Goal: Task Accomplishment & Management: Manage account settings

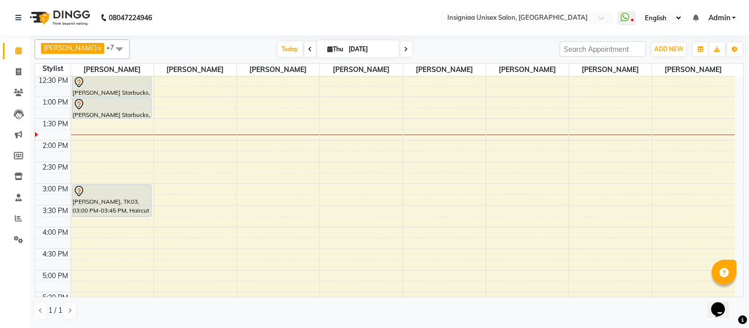
scroll to position [219, 0]
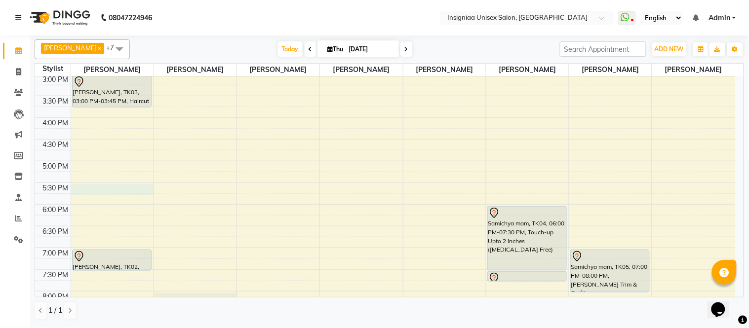
click at [88, 188] on div "10:00 AM 10:30 AM 11:00 AM 11:30 AM 12:00 PM 12:30 PM 1:00 PM 1:30 PM 2:00 PM 2…" at bounding box center [385, 117] width 700 height 521
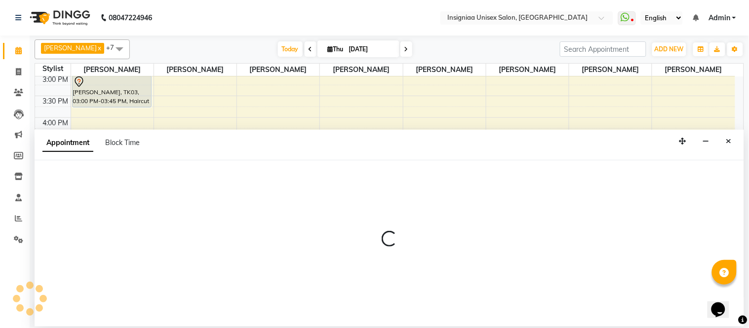
select select "58131"
select select "1050"
select select "tentative"
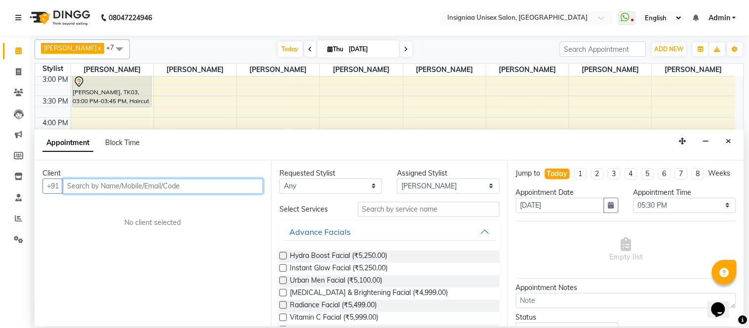
click at [134, 186] on input "text" at bounding box center [163, 186] width 200 height 15
click at [102, 183] on input "text" at bounding box center [163, 186] width 200 height 15
click at [130, 189] on input "text" at bounding box center [163, 186] width 200 height 15
click at [121, 229] on div "Client +91 No client selected" at bounding box center [153, 243] width 236 height 166
click at [120, 190] on input "text" at bounding box center [163, 186] width 200 height 15
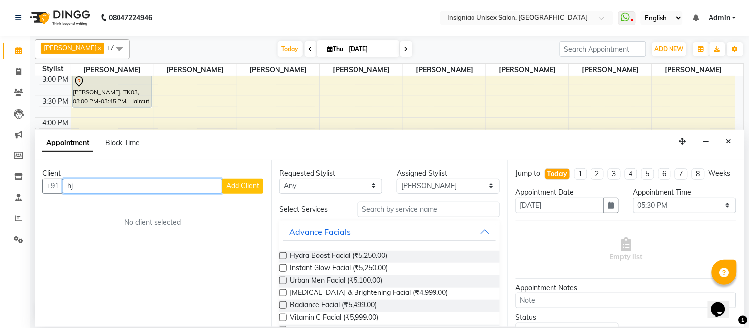
type input "h"
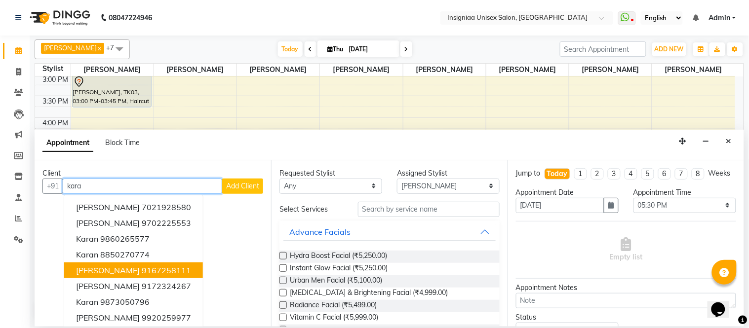
click at [129, 268] on span "[PERSON_NAME]" at bounding box center [108, 270] width 64 height 10
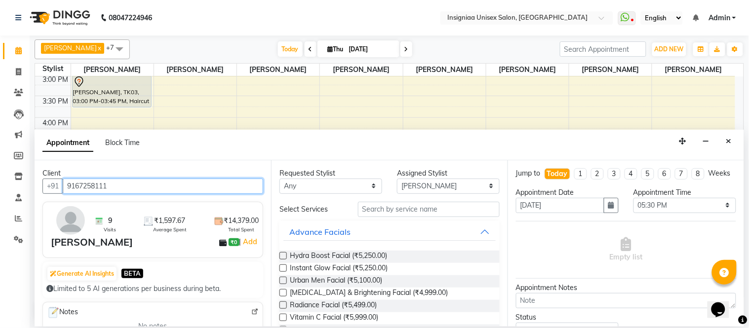
type input "9167258111"
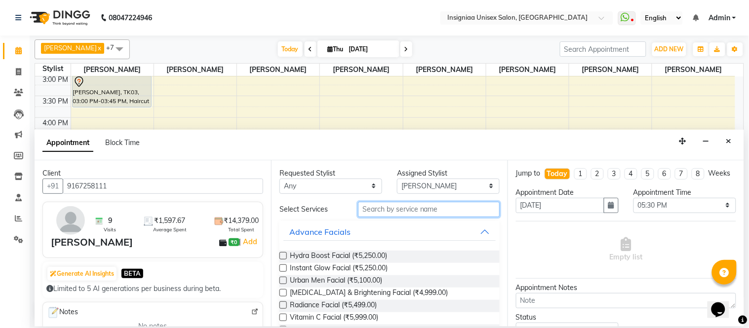
click at [384, 209] on input "text" at bounding box center [429, 209] width 142 height 15
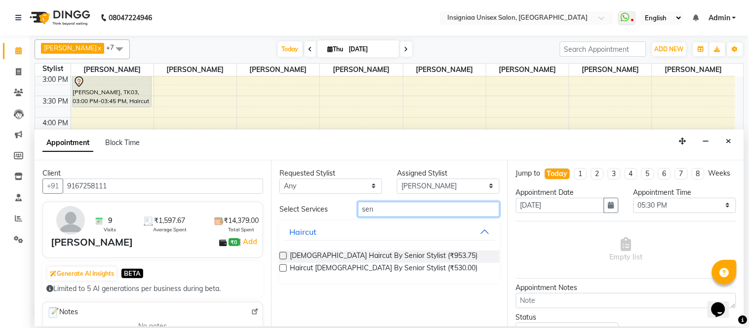
type input "sen"
click at [282, 267] on label at bounding box center [282, 267] width 7 height 7
click at [282, 267] on input "checkbox" at bounding box center [282, 269] width 6 height 6
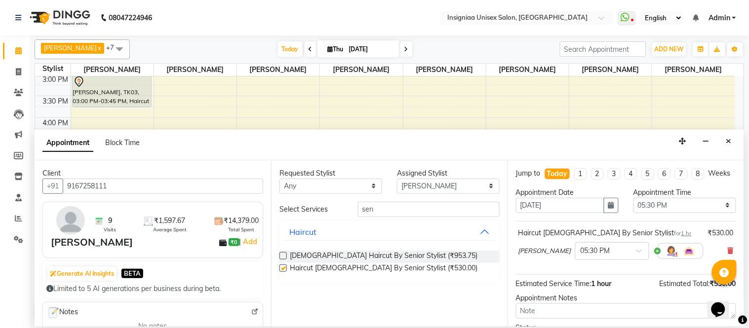
checkbox input "false"
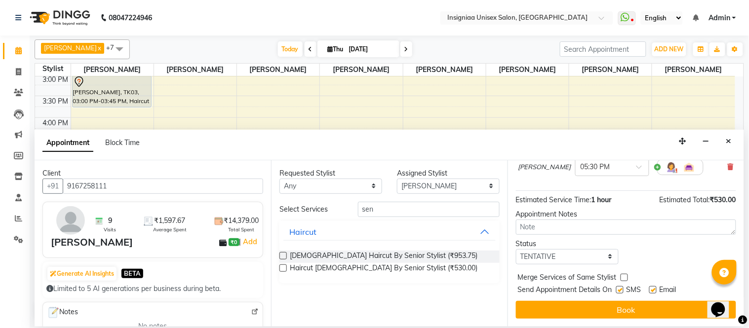
scroll to position [93, 0]
click at [653, 291] on label at bounding box center [652, 289] width 7 height 7
click at [653, 291] on input "checkbox" at bounding box center [652, 291] width 6 height 6
checkbox input "false"
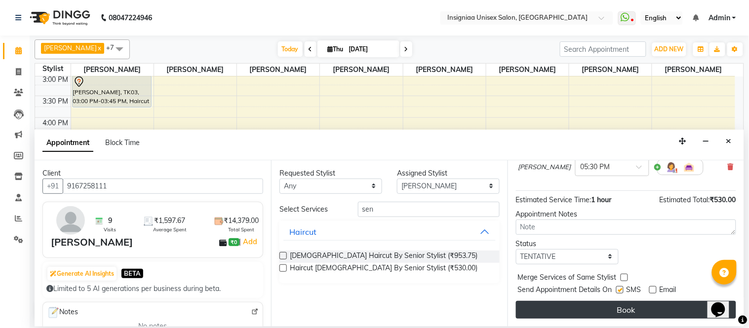
click at [644, 307] on button "Book" at bounding box center [626, 310] width 220 height 18
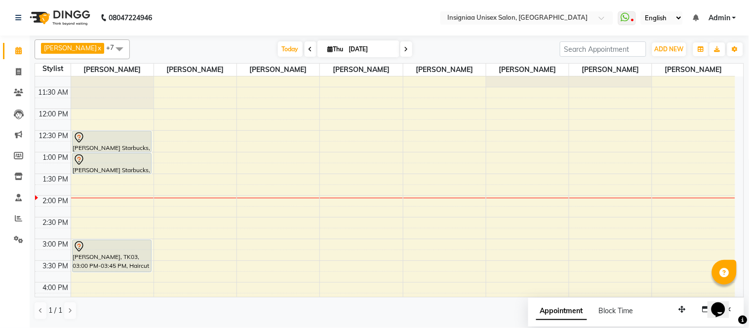
scroll to position [55, 0]
click at [599, 203] on div "10:00 AM 10:30 AM 11:00 AM 11:30 AM 12:00 PM 12:30 PM 1:00 PM 1:30 PM 2:00 PM 2…" at bounding box center [385, 282] width 700 height 521
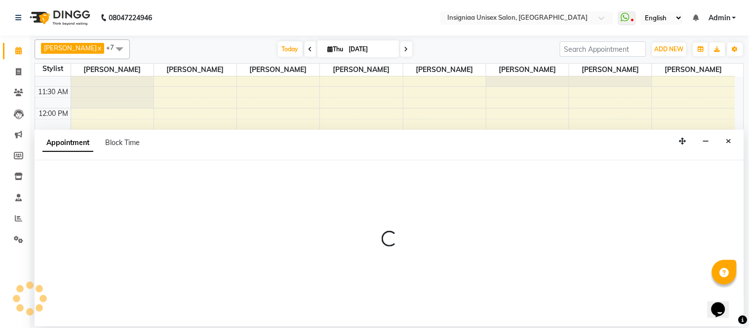
select select "67590"
select select "840"
select select "tentative"
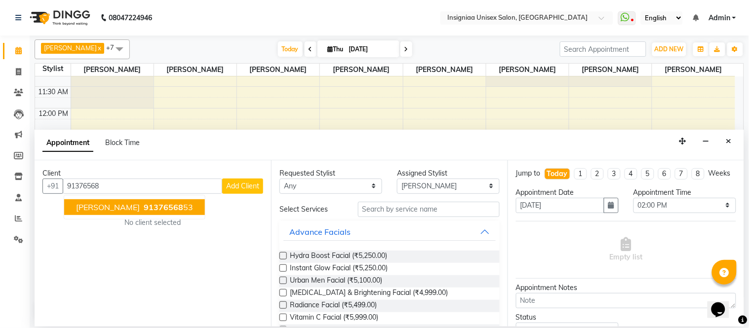
click at [148, 207] on span "91376568" at bounding box center [163, 207] width 39 height 10
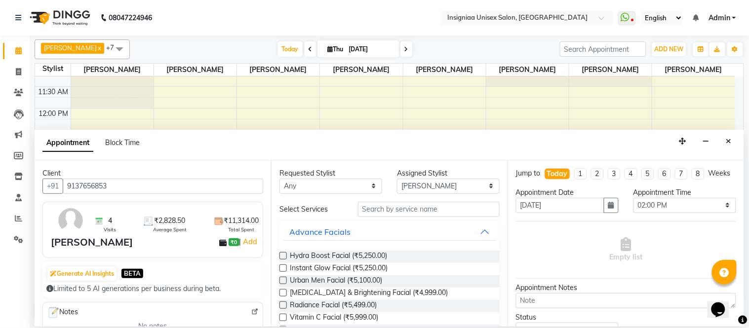
type input "9137656853"
click at [398, 211] on input "text" at bounding box center [429, 209] width 142 height 15
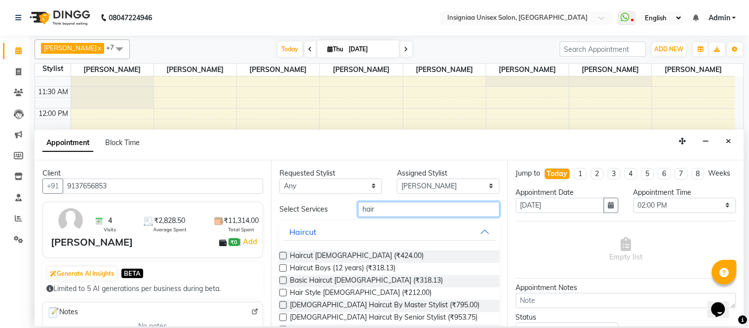
type input "hair"
click at [284, 257] on label at bounding box center [282, 255] width 7 height 7
click at [284, 257] on input "checkbox" at bounding box center [282, 257] width 6 height 6
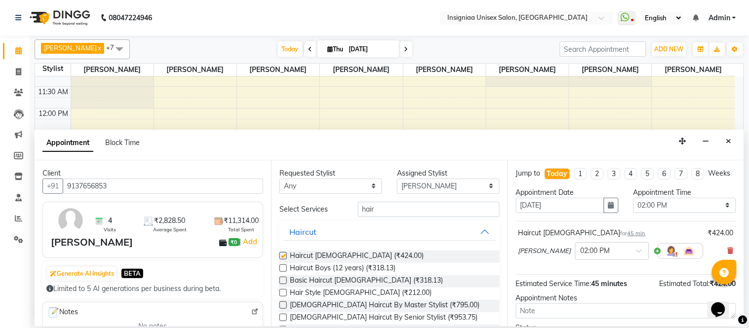
checkbox input "false"
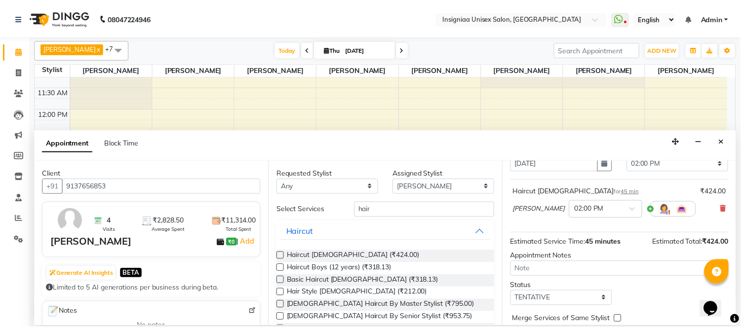
scroll to position [93, 0]
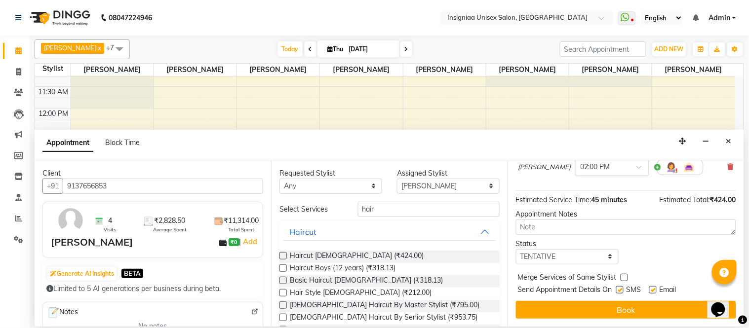
click at [653, 290] on label at bounding box center [652, 289] width 7 height 7
click at [653, 290] on input "checkbox" at bounding box center [652, 291] width 6 height 6
checkbox input "false"
click at [642, 307] on button "Book" at bounding box center [626, 310] width 220 height 18
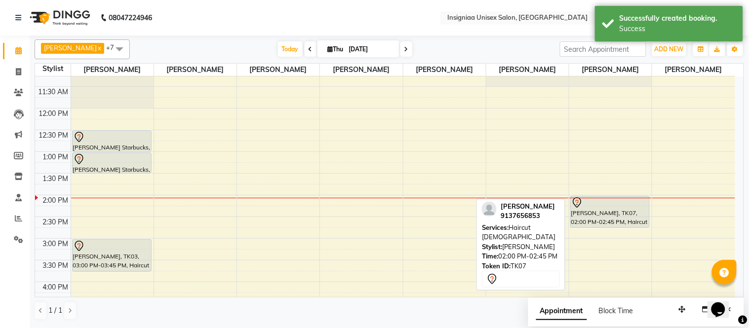
click at [622, 212] on div "[PERSON_NAME], TK07, 02:00 PM-02:45 PM, Haircut [DEMOGRAPHIC_DATA]" at bounding box center [609, 211] width 78 height 31
select select "7"
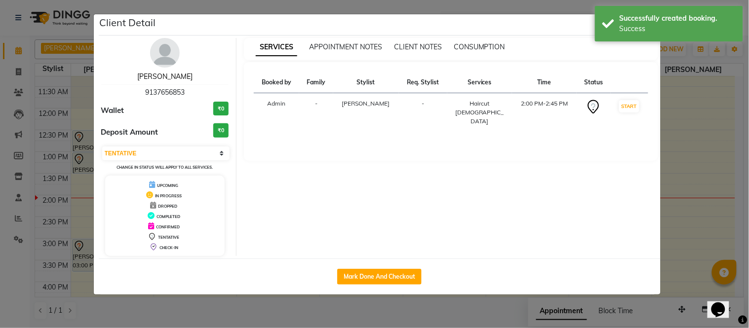
click at [167, 75] on link "[PERSON_NAME]" at bounding box center [164, 76] width 55 height 9
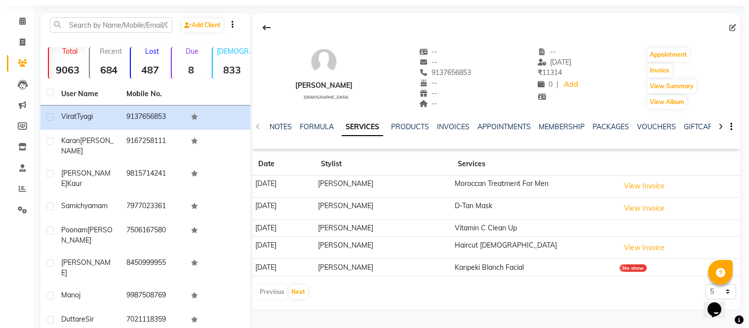
scroll to position [55, 0]
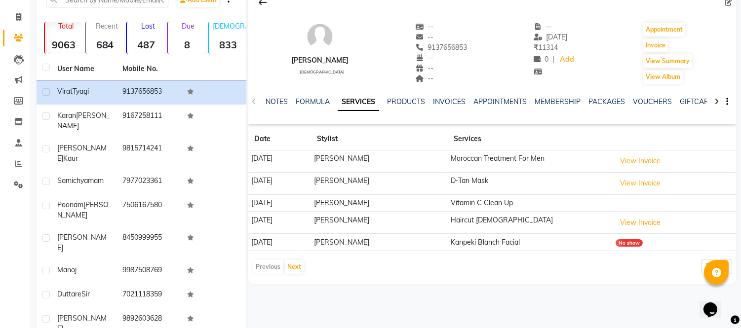
click at [641, 246] on div "No show" at bounding box center [628, 242] width 27 height 7
click at [637, 246] on div "No show" at bounding box center [628, 242] width 27 height 7
click at [607, 241] on td "Kanpeki Blanch Facial" at bounding box center [530, 242] width 164 height 17
click at [590, 269] on div "Previous Next 5 10 50 100 500" at bounding box center [492, 267] width 480 height 16
click at [401, 101] on link "PRODUCTS" at bounding box center [406, 101] width 38 height 9
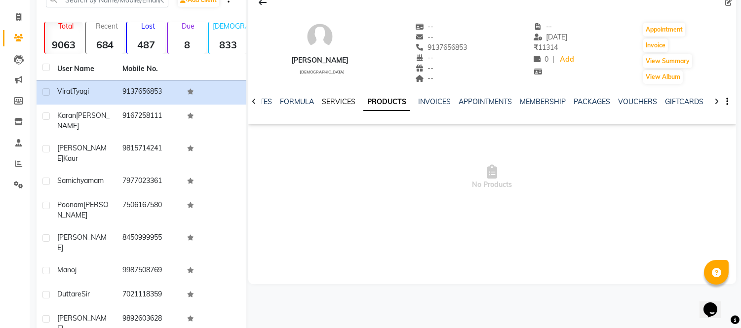
click at [328, 99] on link "SERVICES" at bounding box center [339, 101] width 34 height 9
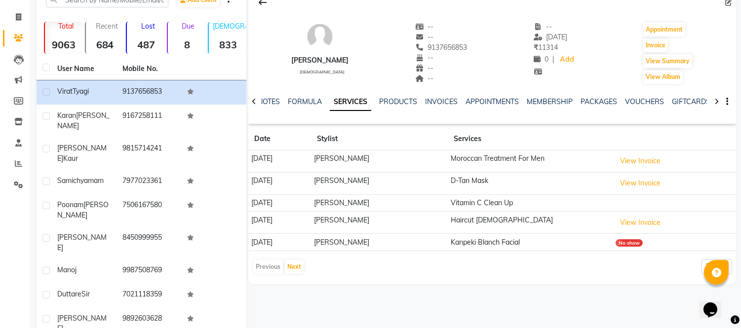
click at [418, 244] on td "[PERSON_NAME]" at bounding box center [379, 242] width 137 height 17
click at [417, 244] on td "[PERSON_NAME]" at bounding box center [379, 242] width 137 height 17
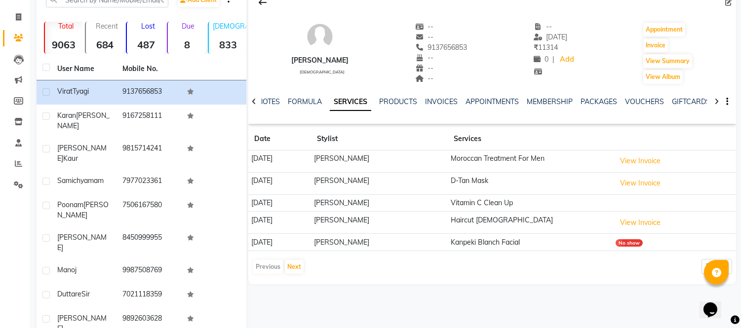
click at [535, 246] on td "Kanpeki Blanch Facial" at bounding box center [530, 242] width 164 height 17
click at [539, 246] on td "Kanpeki Blanch Facial" at bounding box center [530, 242] width 164 height 17
click at [645, 225] on button "View Invoice" at bounding box center [639, 222] width 49 height 15
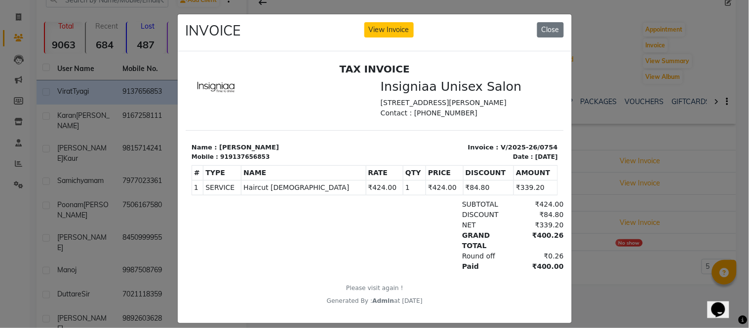
scroll to position [7, 0]
click at [668, 261] on ngb-modal-window "INVOICE View Invoice Close" at bounding box center [374, 164] width 749 height 328
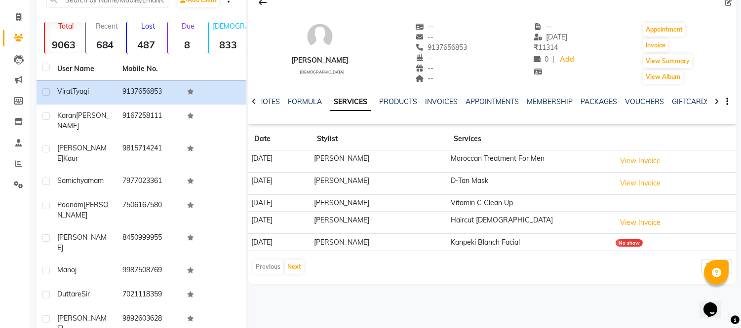
click at [541, 245] on td "Kanpeki Blanch Facial" at bounding box center [530, 242] width 164 height 17
click at [569, 251] on table "Date Stylist Services [DATE] [PERSON_NAME] Moroccan Treatment For Men View Invo…" at bounding box center [492, 189] width 488 height 123
drag, startPoint x: 290, startPoint y: 247, endPoint x: 321, endPoint y: 244, distance: 30.7
click at [298, 247] on td "[DATE]" at bounding box center [279, 242] width 63 height 17
click at [393, 244] on td "[PERSON_NAME]" at bounding box center [379, 242] width 137 height 17
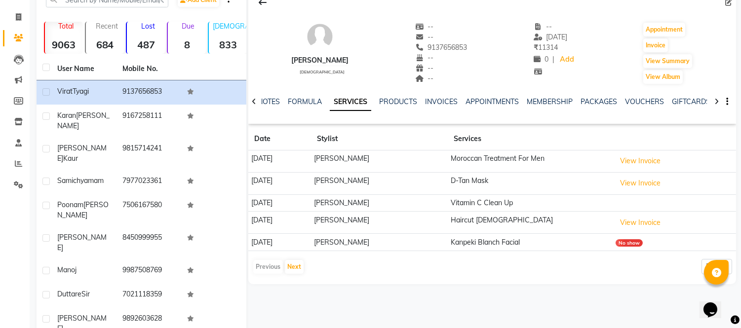
click at [396, 243] on td "[PERSON_NAME]" at bounding box center [379, 242] width 137 height 17
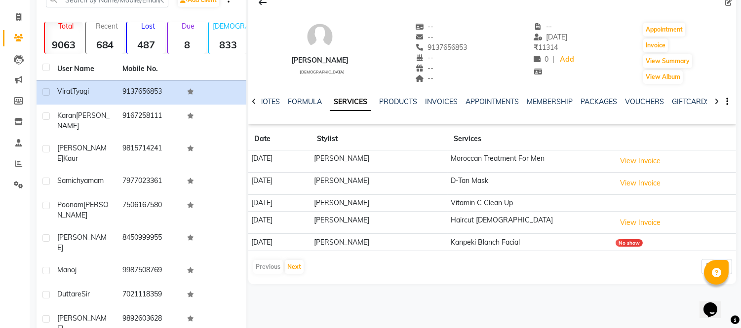
click at [676, 223] on td "View Invoice" at bounding box center [674, 223] width 124 height 22
click at [663, 221] on button "View Invoice" at bounding box center [639, 222] width 49 height 15
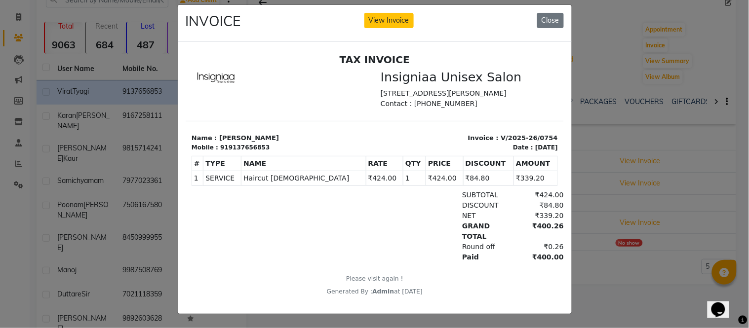
click at [601, 194] on ngb-modal-window "INVOICE View Invoice Close" at bounding box center [374, 164] width 749 height 328
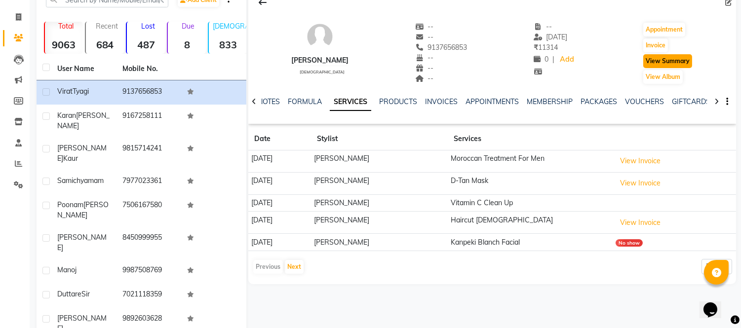
click at [666, 61] on button "View Summary" at bounding box center [667, 61] width 49 height 14
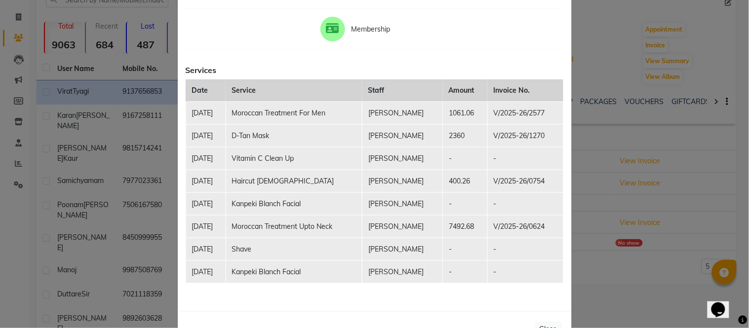
scroll to position [110, 0]
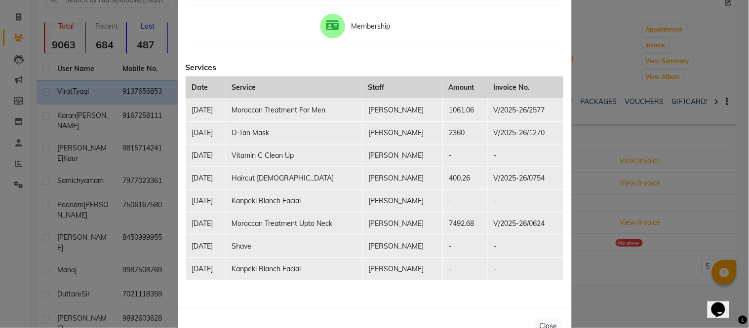
click at [593, 74] on ngb-modal-window "Client Summary Print [PERSON_NAME] 9137656853 [DATE] Membership Services Date S…" at bounding box center [374, 164] width 749 height 328
click at [593, 71] on ngb-modal-window "Client Summary Print [PERSON_NAME] 9137656853 [DATE] Membership Services Date S…" at bounding box center [374, 164] width 749 height 328
click at [329, 28] on icon at bounding box center [332, 25] width 13 height 11
click at [619, 43] on ngb-modal-window "Client Summary Print [PERSON_NAME] 9137656853 [DATE] Membership Services Date S…" at bounding box center [374, 164] width 749 height 328
click at [635, 247] on ngb-modal-window "Client Summary Print [PERSON_NAME] 9137656853 [DATE] Membership Services Date S…" at bounding box center [374, 164] width 749 height 328
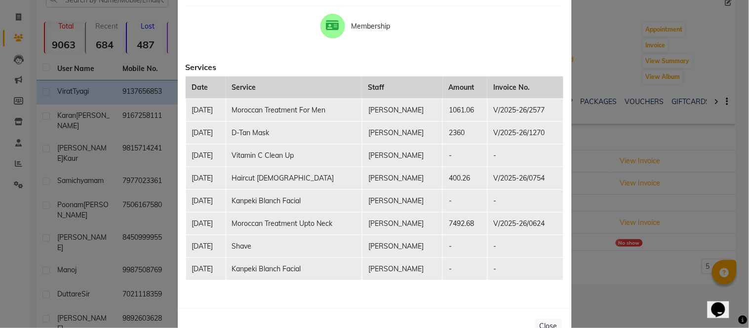
drag, startPoint x: 601, startPoint y: 200, endPoint x: 619, endPoint y: 52, distance: 149.1
click at [614, 53] on ngb-modal-window "Client Summary Print [PERSON_NAME] 9137656853 [DATE] Membership Services Date S…" at bounding box center [374, 164] width 749 height 328
click at [50, 50] on ngb-modal-window "Client Summary Print [PERSON_NAME] 9137656853 [DATE] Membership Services Date S…" at bounding box center [374, 164] width 749 height 328
click at [220, 77] on th "Date" at bounding box center [206, 87] width 40 height 23
drag, startPoint x: 388, startPoint y: 92, endPoint x: 396, endPoint y: 111, distance: 20.3
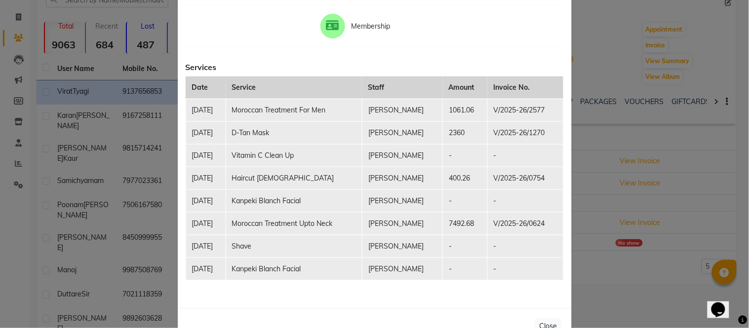
click at [388, 93] on th "Staff" at bounding box center [402, 87] width 80 height 23
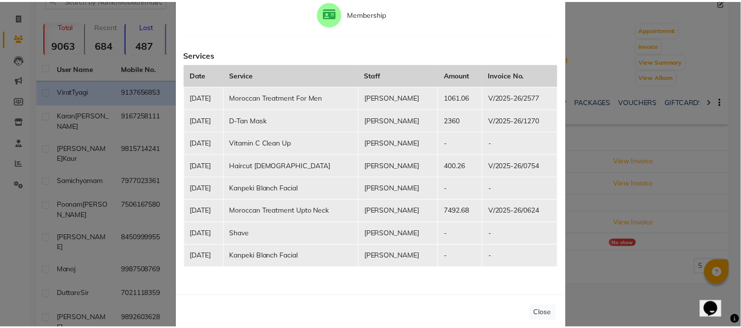
scroll to position [140, 0]
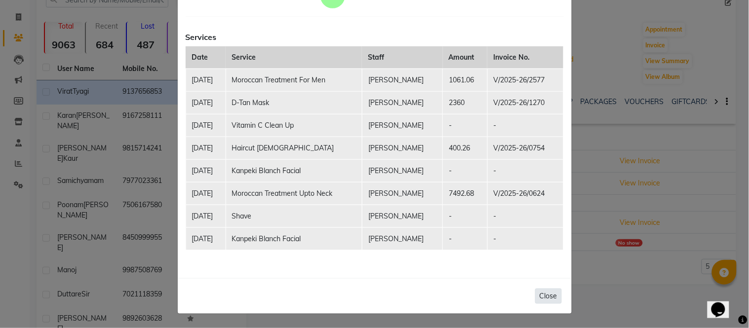
click at [545, 299] on button "Close" at bounding box center [548, 296] width 27 height 15
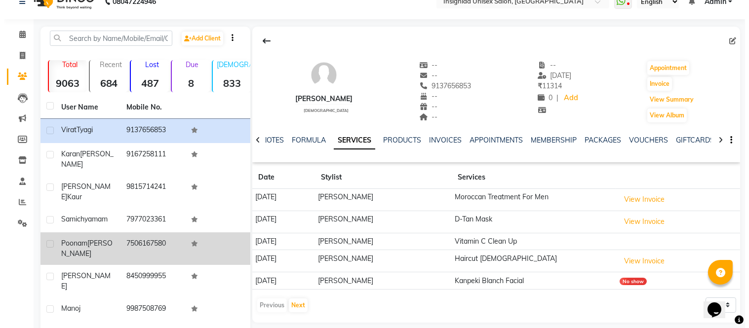
scroll to position [0, 0]
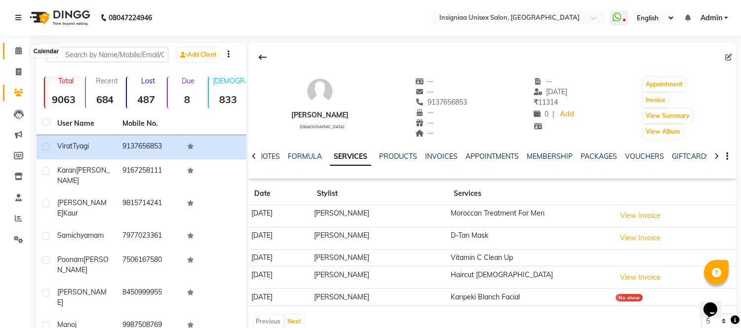
click at [12, 50] on span at bounding box center [18, 50] width 17 height 11
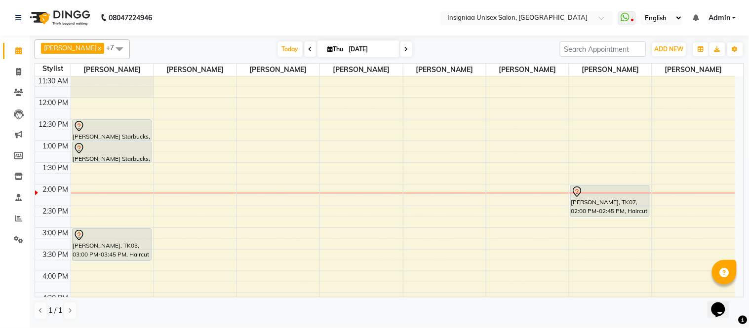
scroll to position [230, 0]
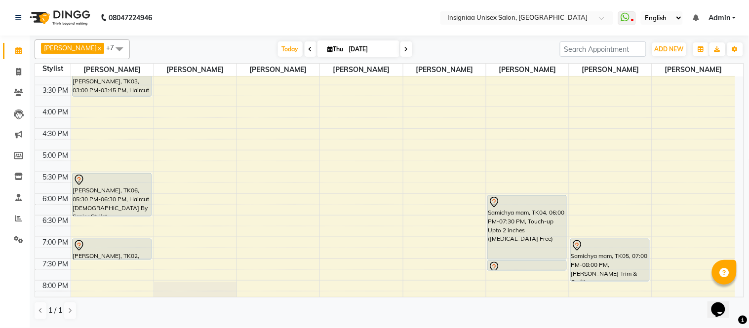
click at [3, 43] on link "Calendar" at bounding box center [15, 51] width 24 height 16
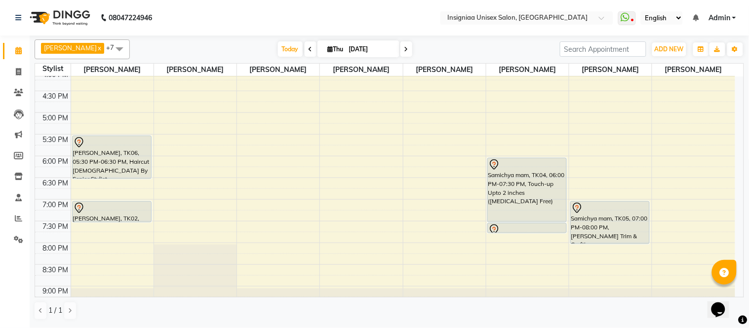
scroll to position [302, 0]
